Goal: Transaction & Acquisition: Purchase product/service

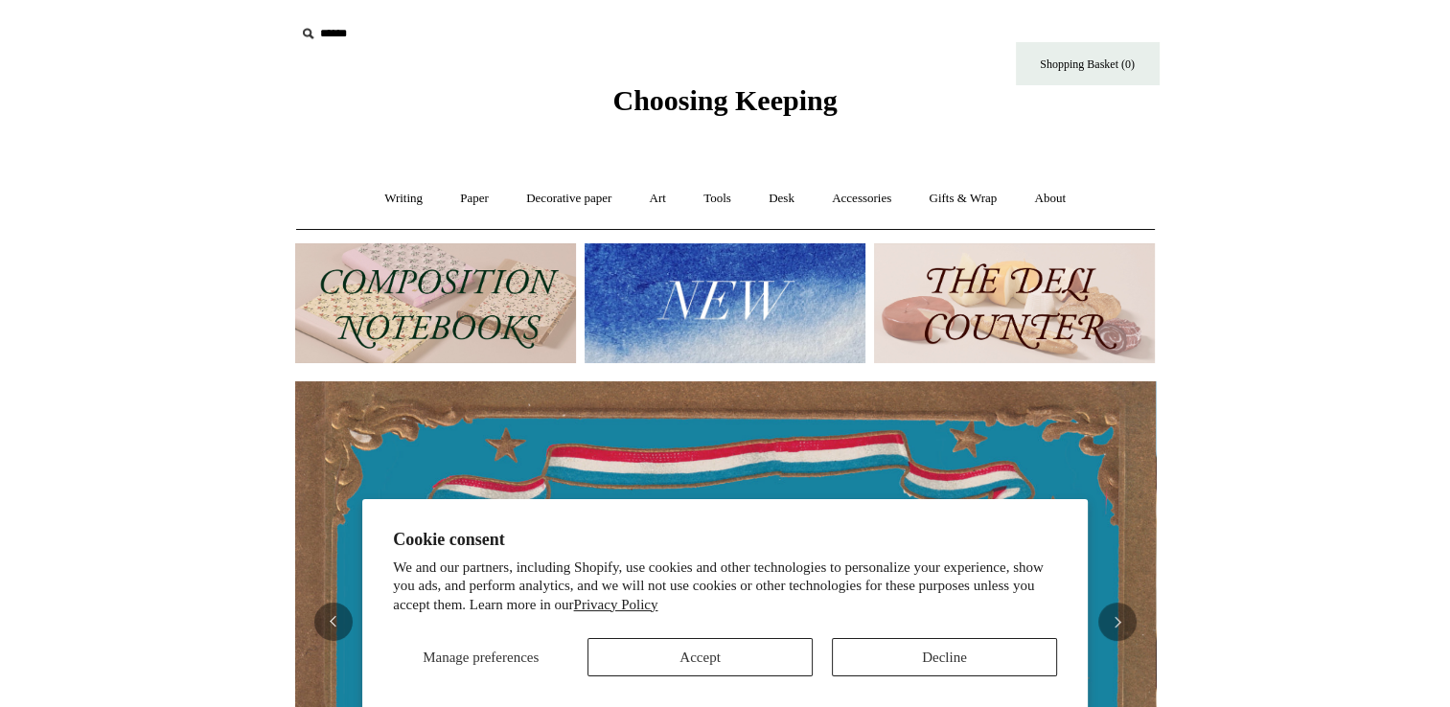
click at [729, 300] on img at bounding box center [725, 303] width 281 height 120
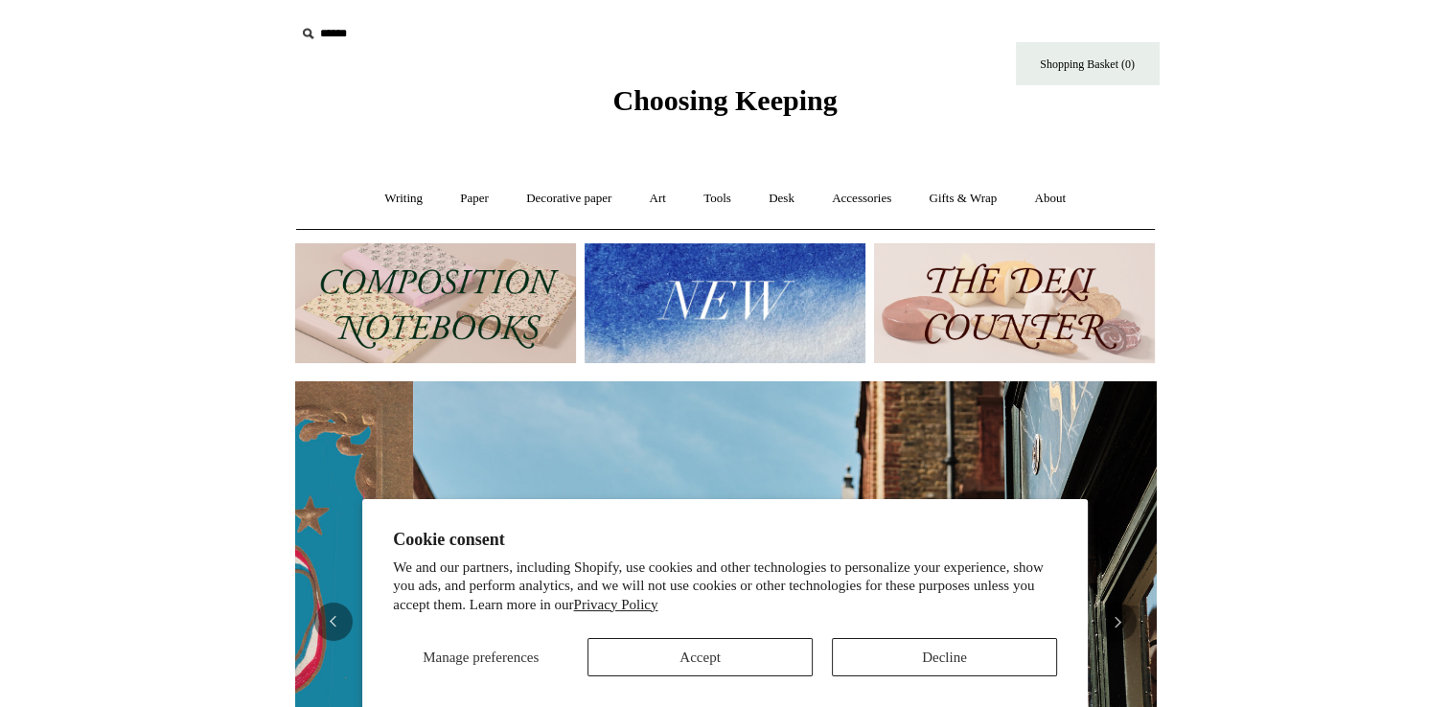
scroll to position [0, 860]
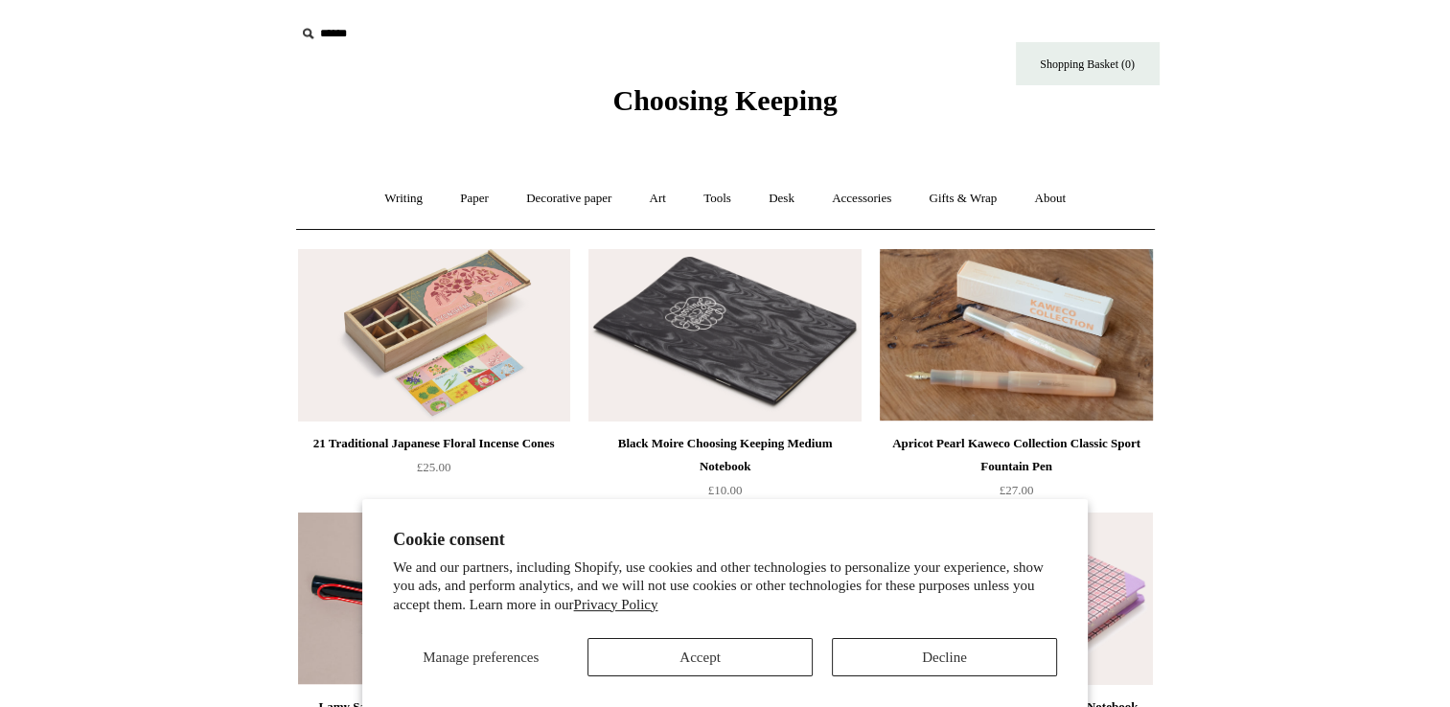
drag, startPoint x: 257, startPoint y: 382, endPoint x: 309, endPoint y: 107, distance: 279.0
click at [412, 194] on link "Writing +" at bounding box center [403, 199] width 73 height 51
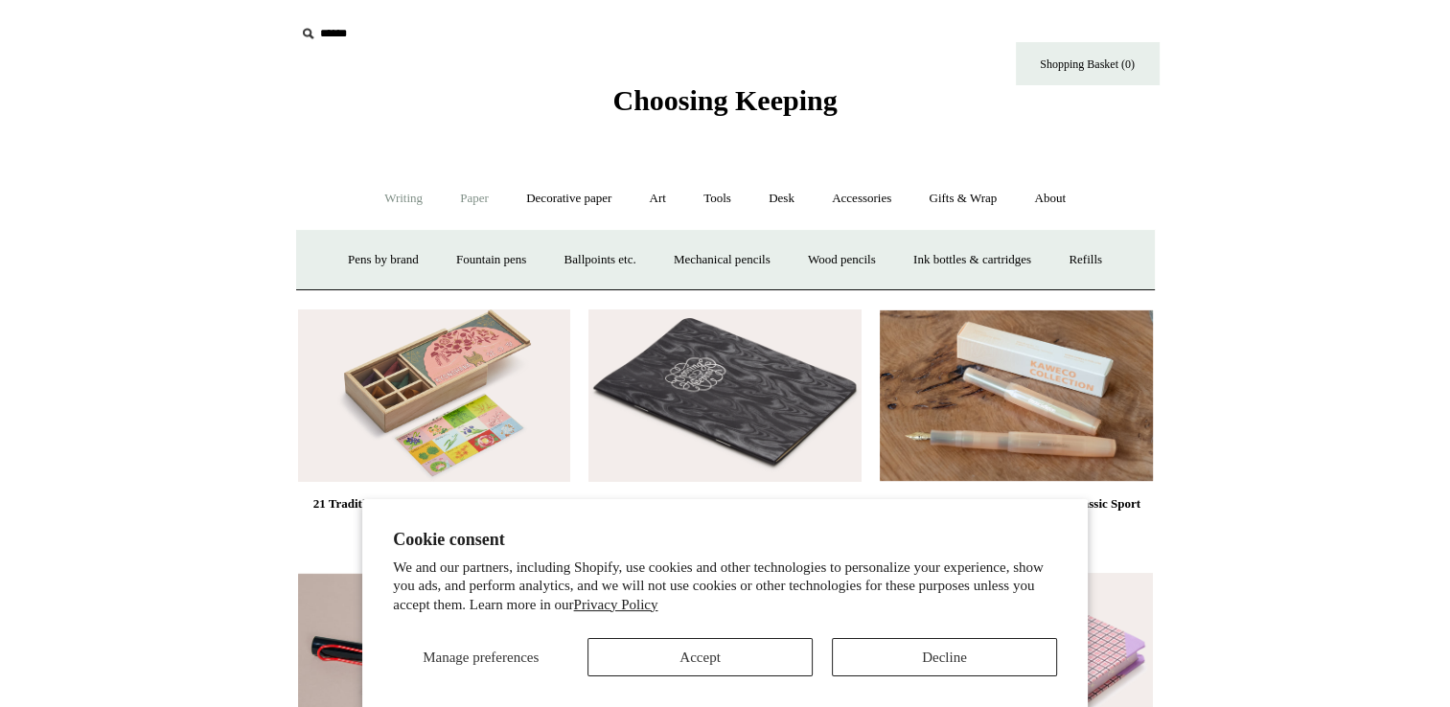
click at [457, 205] on link "Paper +" at bounding box center [474, 199] width 63 height 51
click at [544, 247] on link "📆 Dated Diaries 📆" at bounding box center [574, 260] width 140 height 51
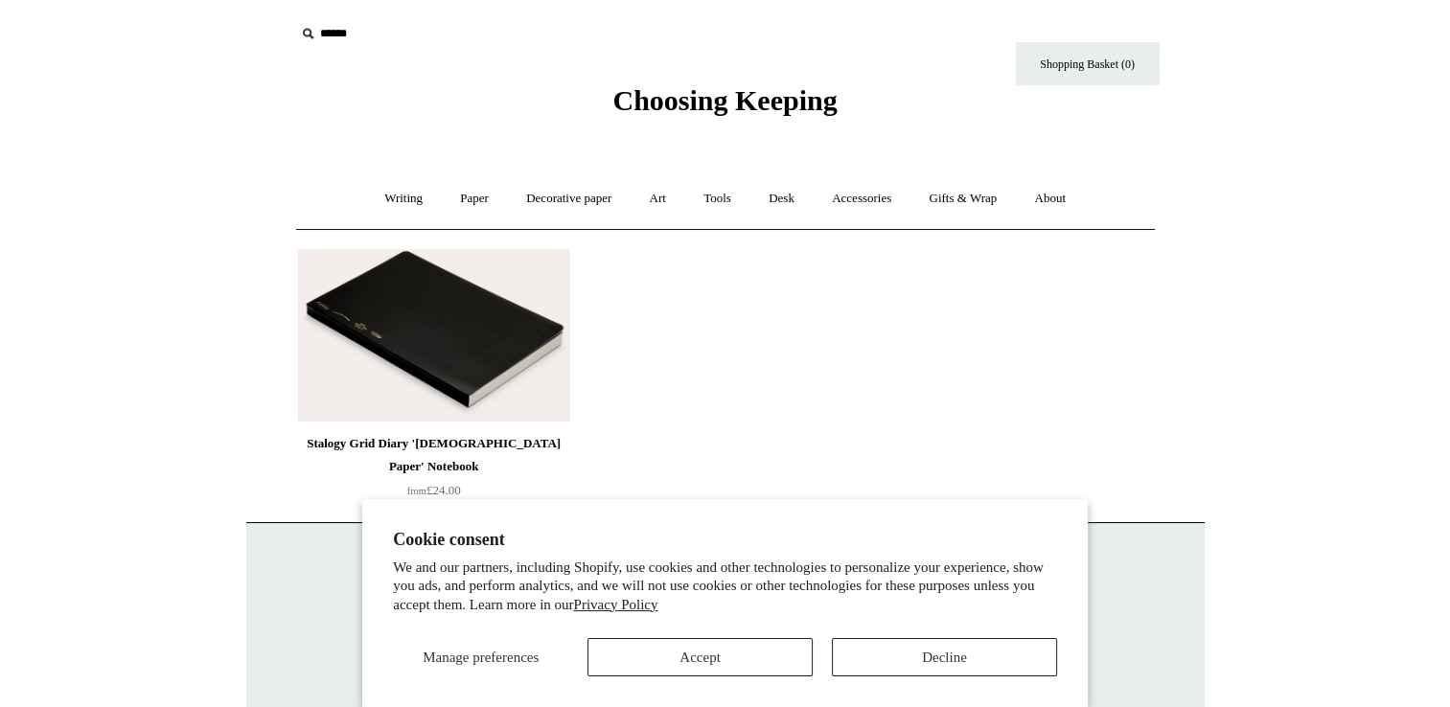
click at [498, 453] on div "Stalogy Grid Diary '[DEMOGRAPHIC_DATA] Paper' Notebook" at bounding box center [434, 455] width 263 height 46
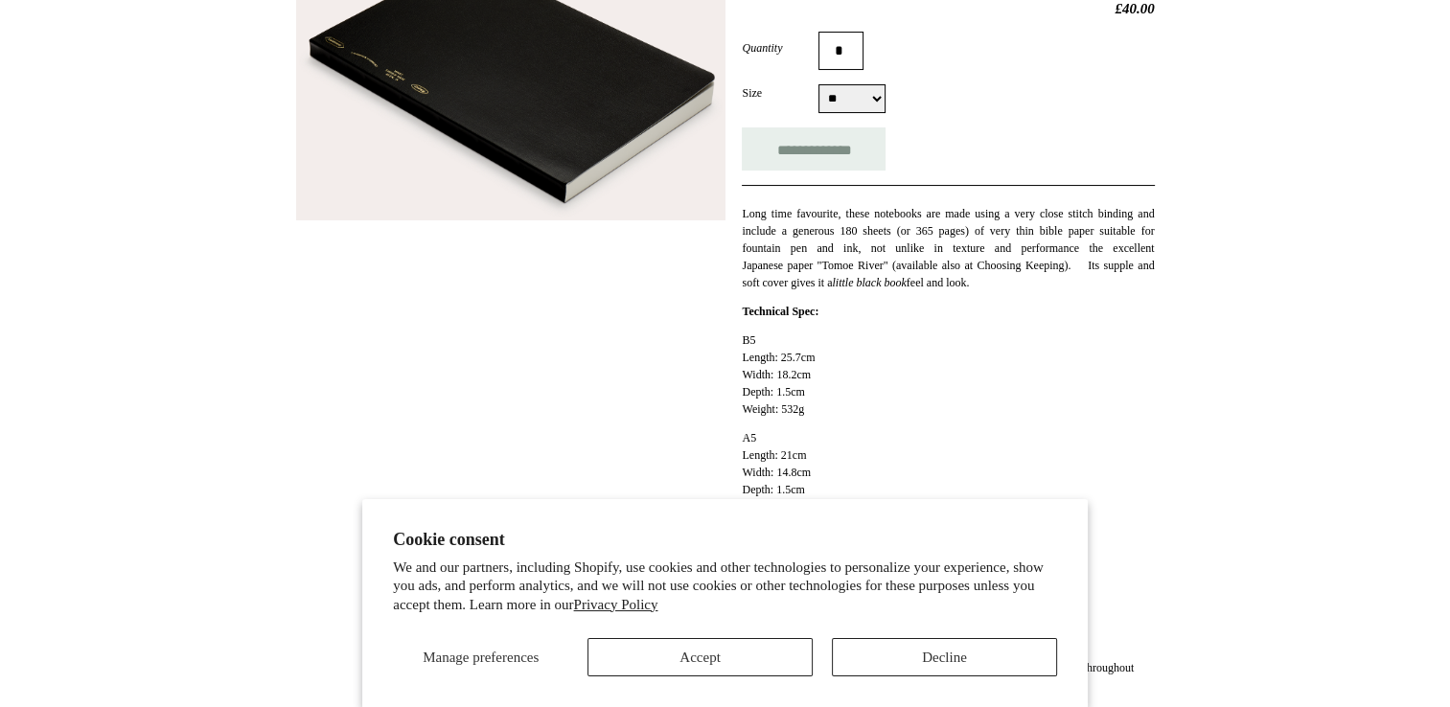
scroll to position [365, 0]
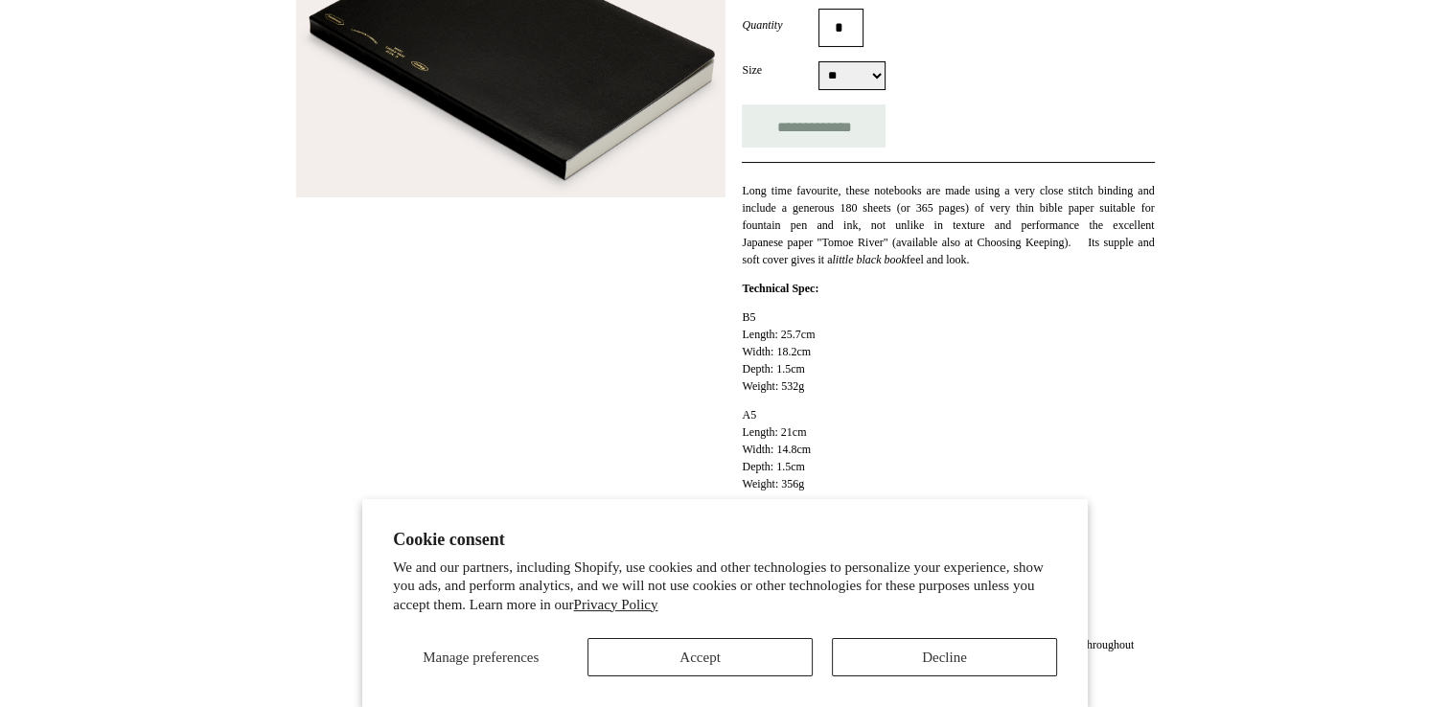
drag, startPoint x: 196, startPoint y: 392, endPoint x: 196, endPoint y: 456, distance: 64.2
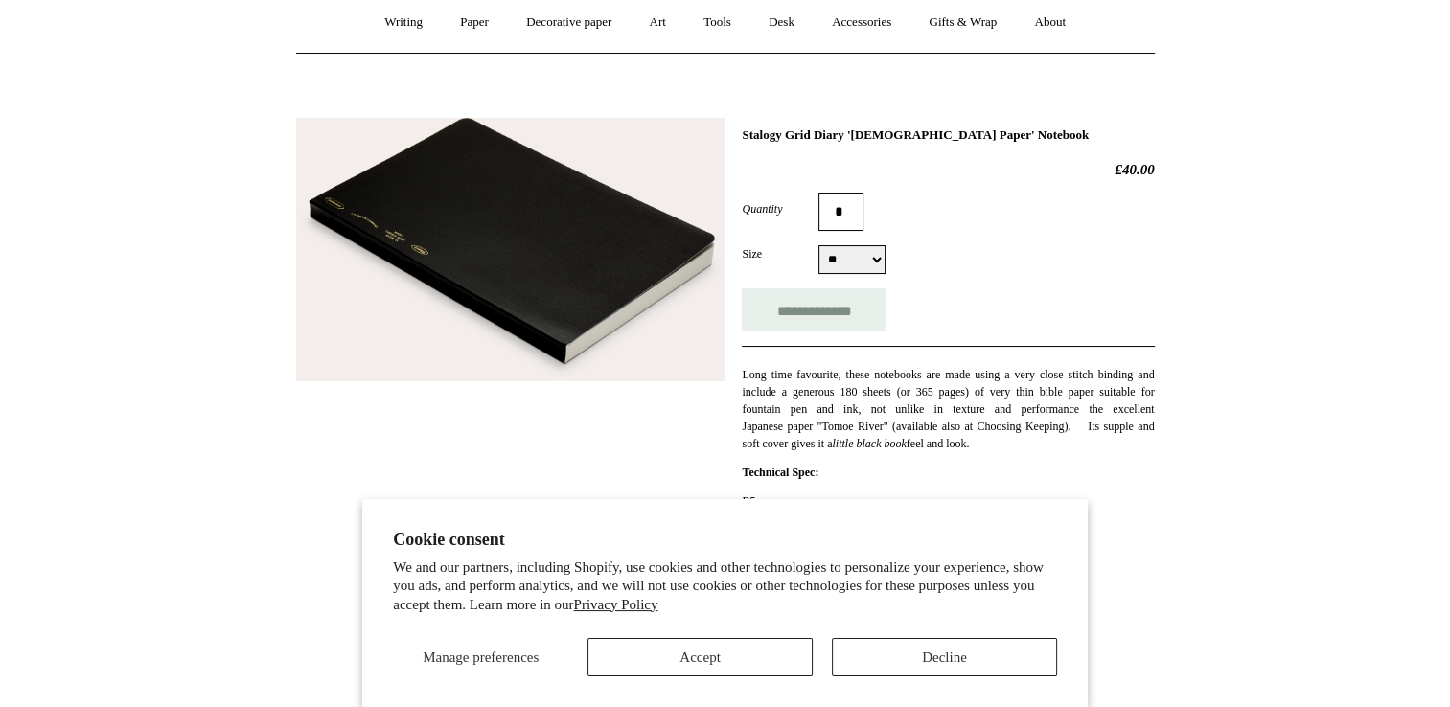
scroll to position [70, 0]
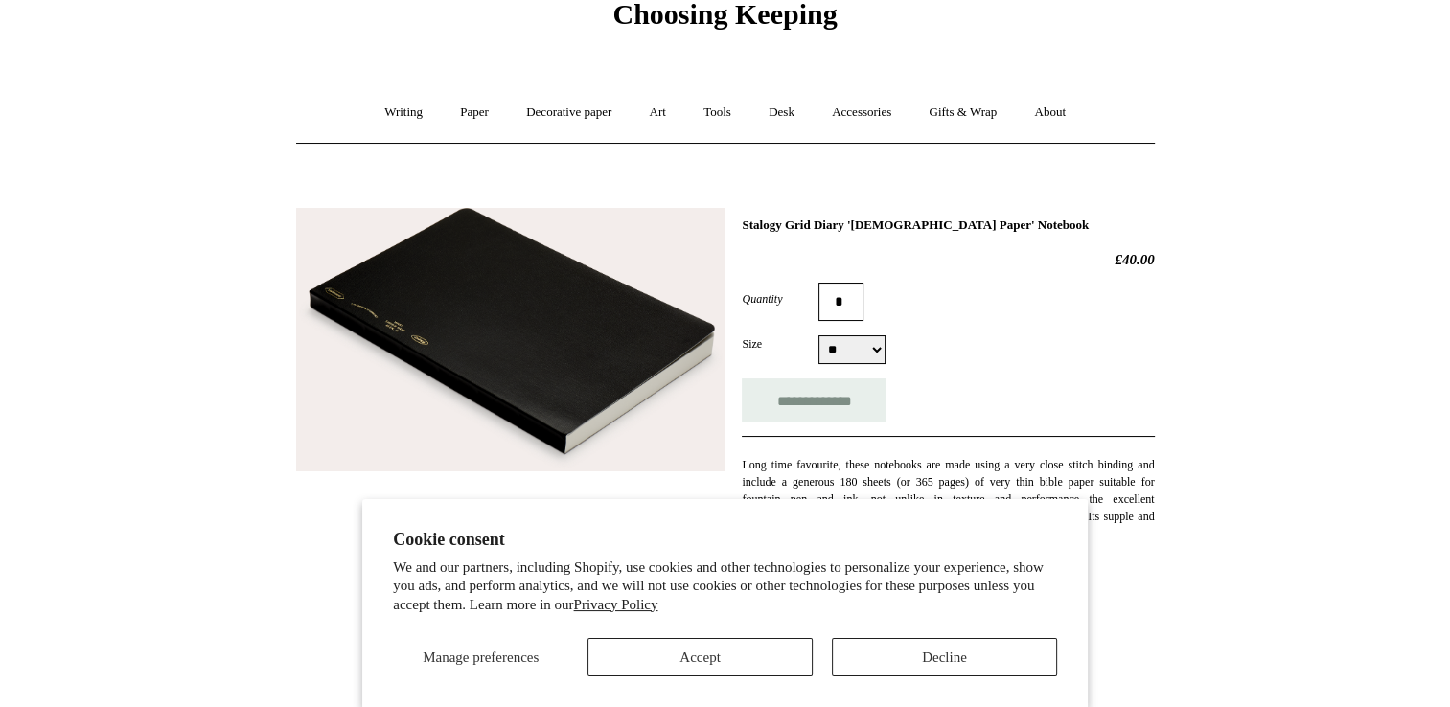
drag, startPoint x: 411, startPoint y: 366, endPoint x: 399, endPoint y: 262, distance: 105.2
